Goal: Communication & Community: Answer question/provide support

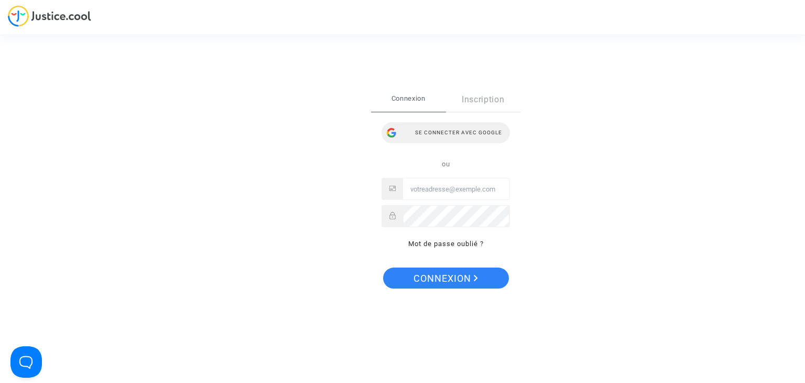
click at [446, 129] on div "Se connecter avec Google" at bounding box center [446, 132] width 128 height 21
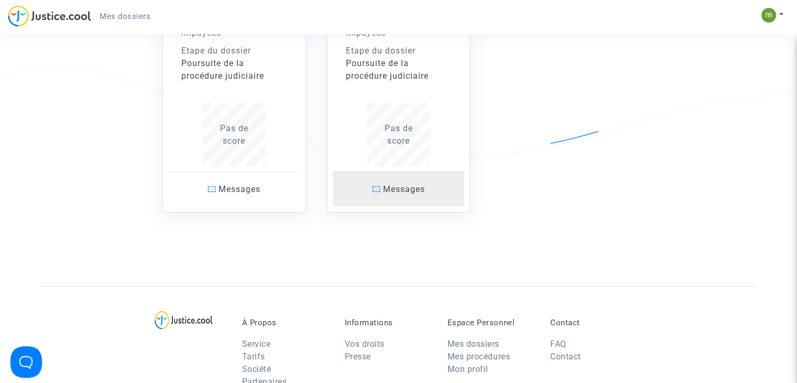
click at [392, 191] on span "Messages" at bounding box center [404, 189] width 42 height 10
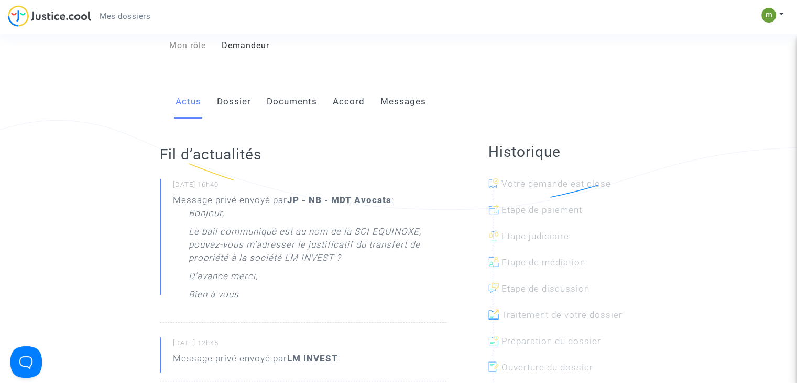
scroll to position [118, 0]
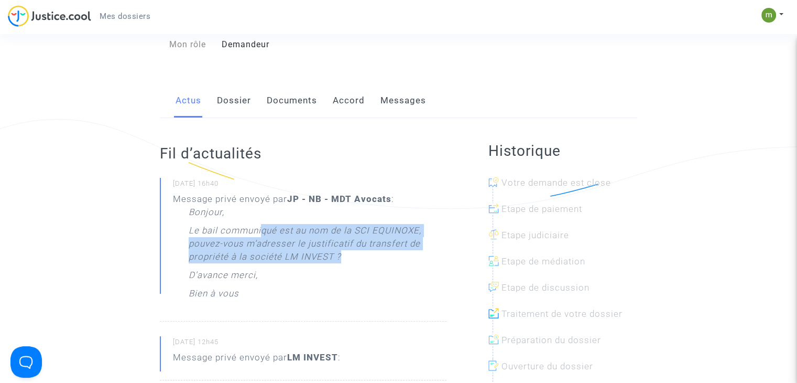
drag, startPoint x: 262, startPoint y: 247, endPoint x: 350, endPoint y: 273, distance: 91.9
click at [350, 268] on p "Le bail communiqué est au nom de la SCI EQUINOXE, pouvez-vous m’adresser le jus…" at bounding box center [318, 246] width 258 height 45
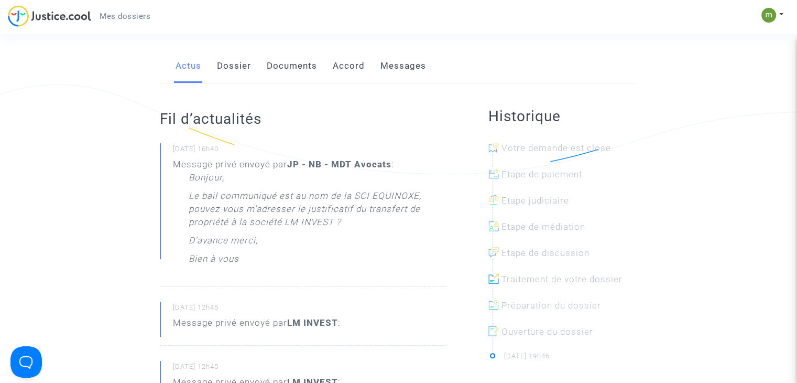
scroll to position [166, 0]
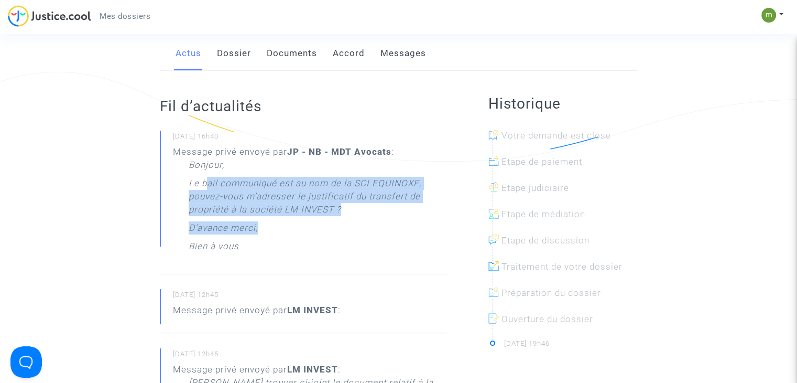
drag, startPoint x: 246, startPoint y: 202, endPoint x: 325, endPoint y: 234, distance: 85.5
click at [325, 234] on div "Bonjour, Le bail communiqué est au nom de la SCI EQUINOXE, pouvez-vous m’adress…" at bounding box center [318, 208] width 258 height 100
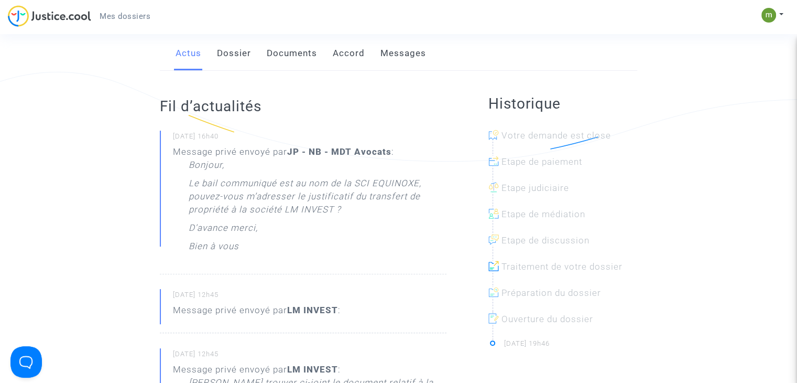
click at [325, 234] on div "Bonjour, Le bail communiqué est au nom de la SCI EQUINOXE, pouvez-vous m’adress…" at bounding box center [318, 208] width 258 height 100
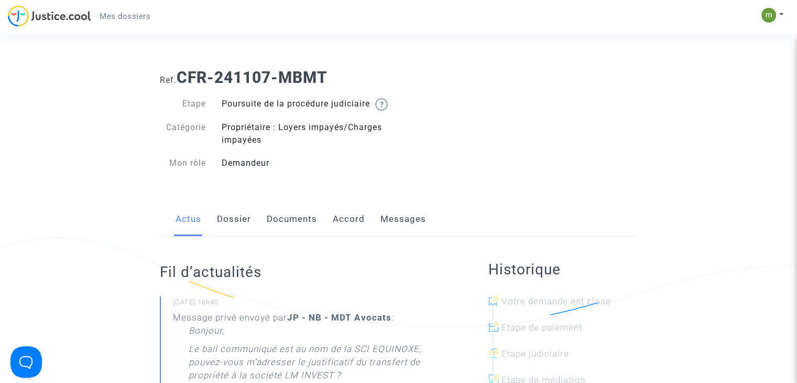
click at [225, 229] on link "Dossier" at bounding box center [234, 219] width 34 height 35
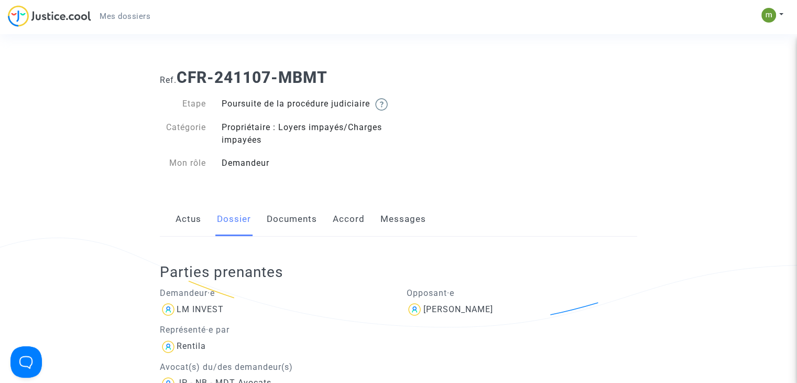
click at [394, 234] on link "Messages" at bounding box center [403, 219] width 46 height 35
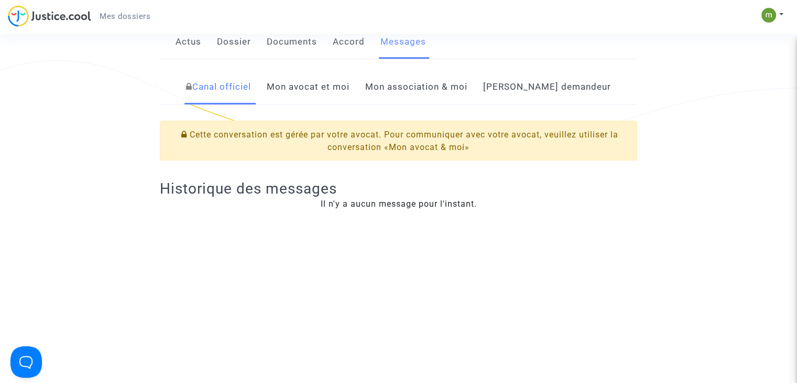
scroll to position [176, 0]
click at [350, 103] on link "Mon avocat et moi" at bounding box center [308, 88] width 83 height 35
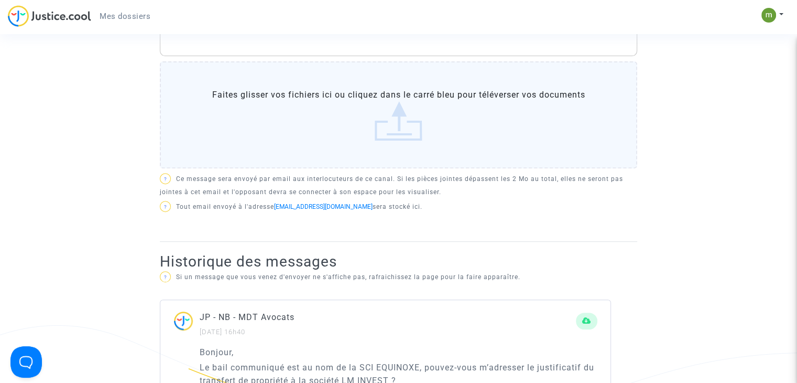
scroll to position [266, 0]
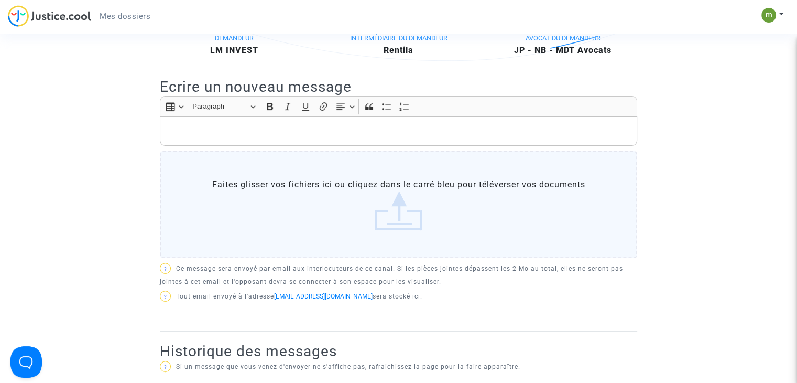
click at [308, 201] on label "Faites glisser vos fichiers ici ou cliquez dans le carré bleu pour téléverser v…" at bounding box center [398, 204] width 477 height 107
click at [0, 0] on input "Faites glisser vos fichiers ici ou cliquez dans le carré bleu pour téléverser v…" at bounding box center [0, 0] width 0 height 0
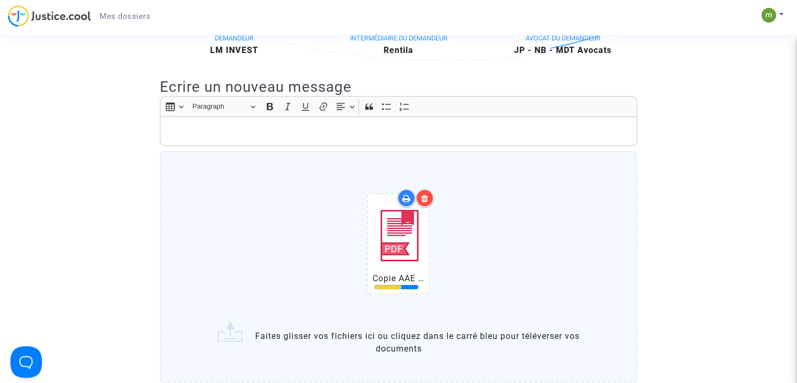
click at [239, 138] on p "Rich Text Editor, main" at bounding box center [399, 131] width 466 height 13
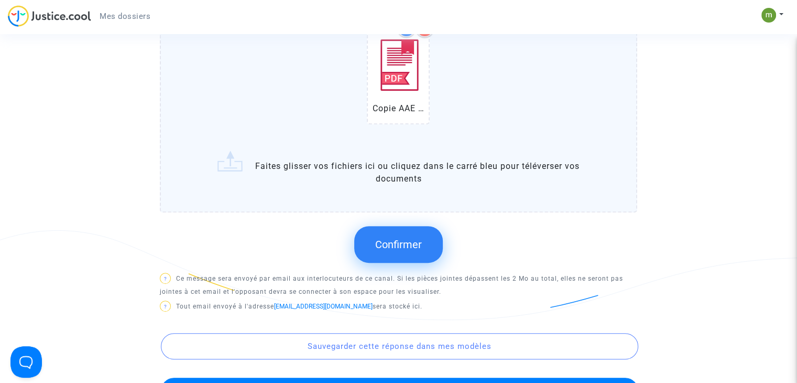
scroll to position [515, 0]
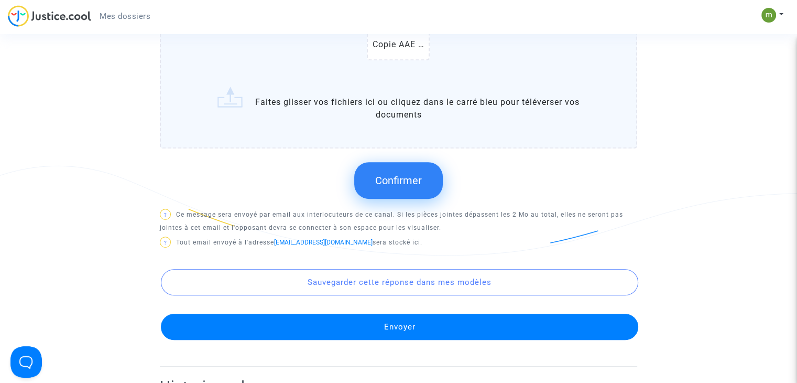
click at [419, 187] on span "Confirmer" at bounding box center [398, 180] width 47 height 13
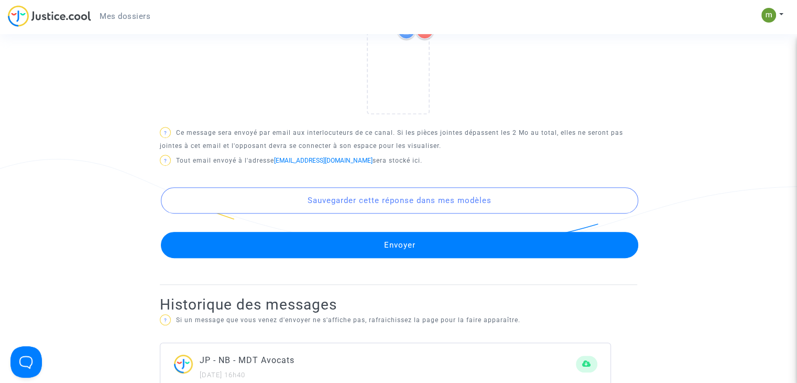
scroll to position [521, 0]
click at [409, 258] on button "Envoyer" at bounding box center [399, 245] width 477 height 26
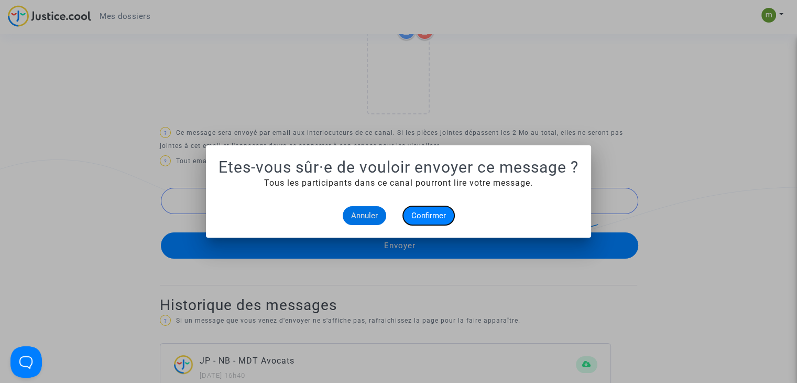
click at [428, 213] on span "Confirmer" at bounding box center [428, 215] width 35 height 9
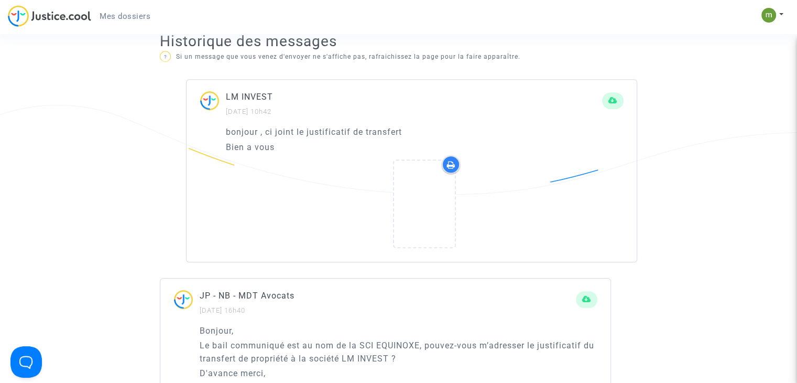
scroll to position [576, 0]
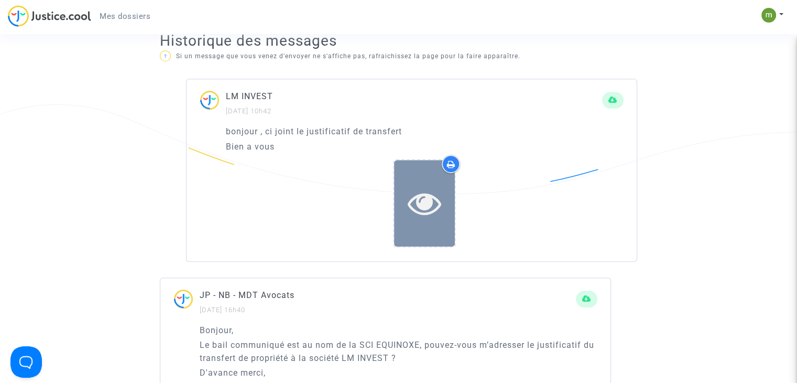
click at [419, 215] on icon at bounding box center [425, 203] width 34 height 34
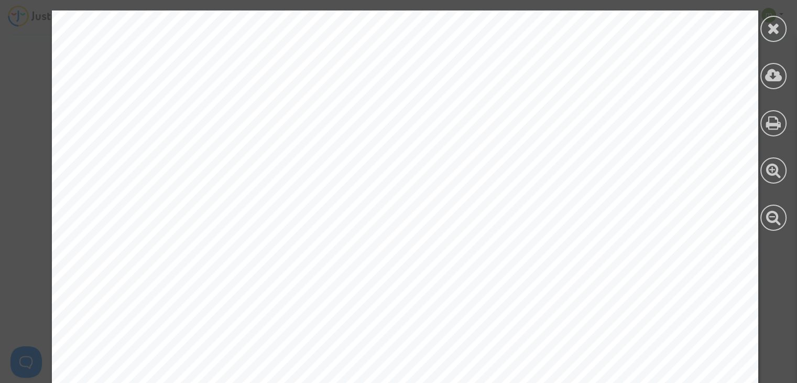
scroll to position [0, 0]
click at [773, 25] on icon at bounding box center [773, 28] width 13 height 16
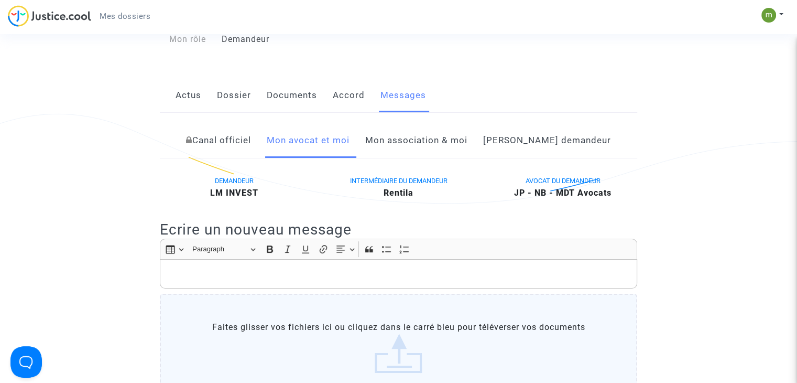
scroll to position [130, 0]
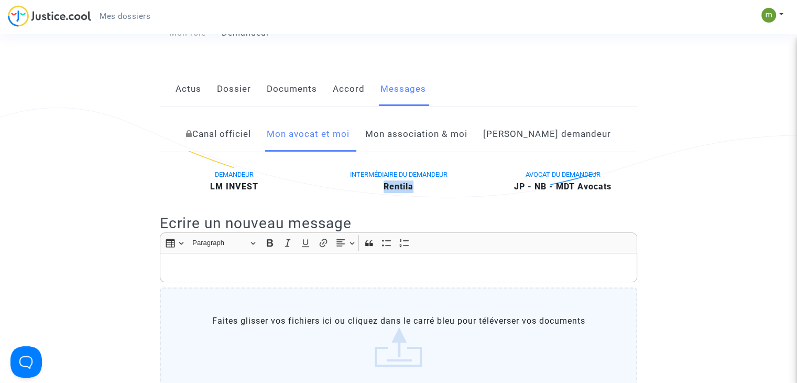
drag, startPoint x: 393, startPoint y: 198, endPoint x: 365, endPoint y: 196, distance: 27.9
click at [365, 193] on div "Rentila" at bounding box center [398, 186] width 149 height 13
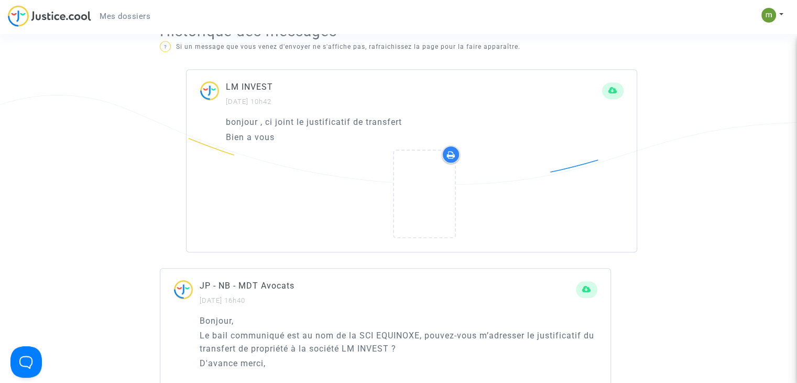
scroll to position [586, 0]
click at [451, 159] on div at bounding box center [451, 154] width 18 height 18
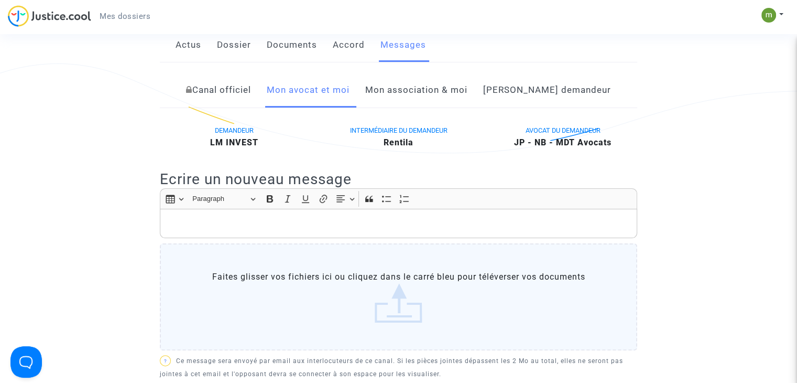
scroll to position [173, 0]
drag, startPoint x: 626, startPoint y: 158, endPoint x: 507, endPoint y: 155, distance: 118.5
click at [507, 150] on div "JP - NB - MDT Avocats" at bounding box center [562, 143] width 149 height 13
copy b "JP - NB - MDT Avocats"
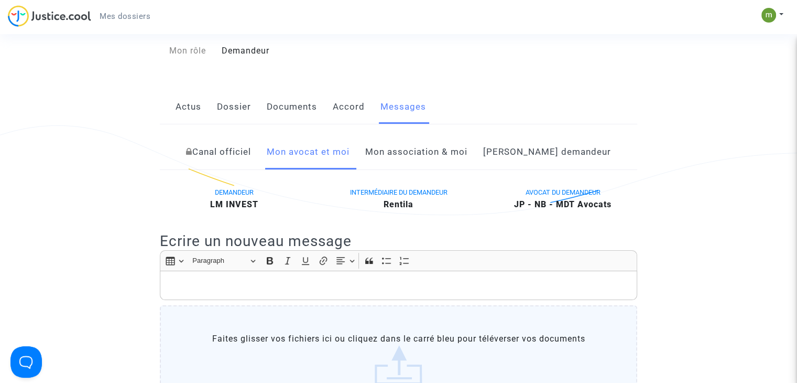
scroll to position [114, 0]
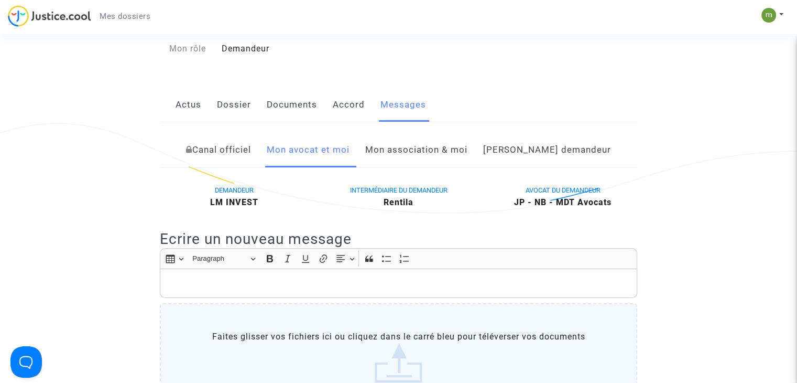
click at [251, 156] on link "Canal officiel" at bounding box center [218, 150] width 65 height 35
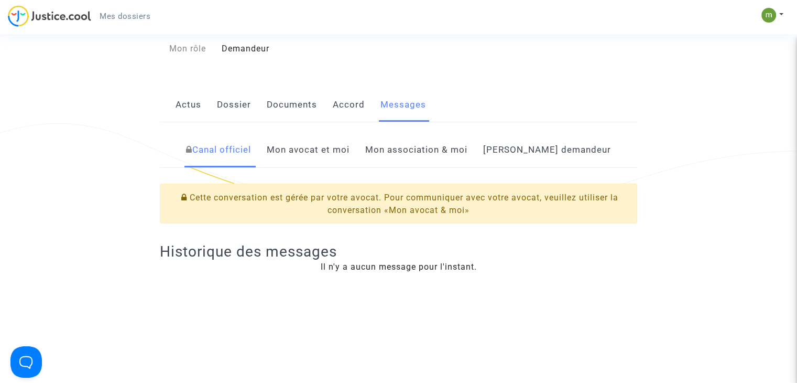
click at [340, 157] on link "Mon avocat et moi" at bounding box center [308, 150] width 83 height 35
